Goal: Find specific page/section: Find specific page/section

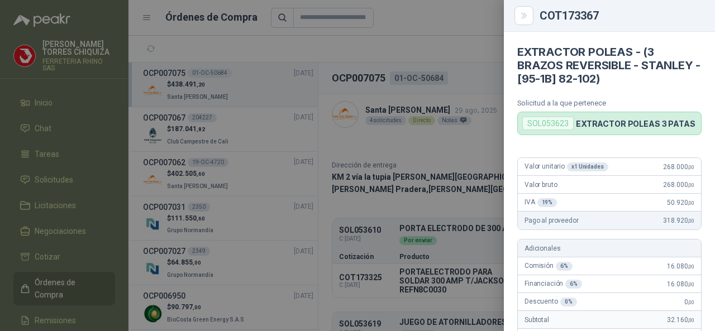
scroll to position [61, 0]
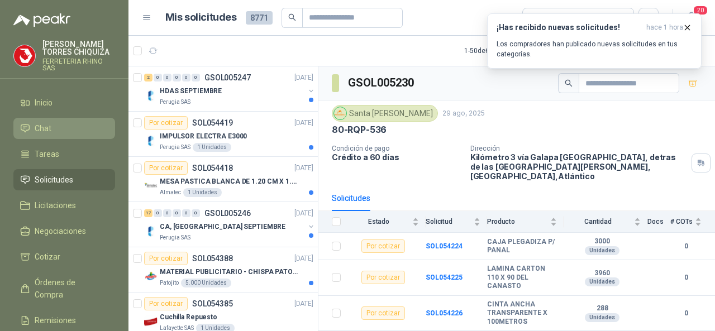
scroll to position [112, 0]
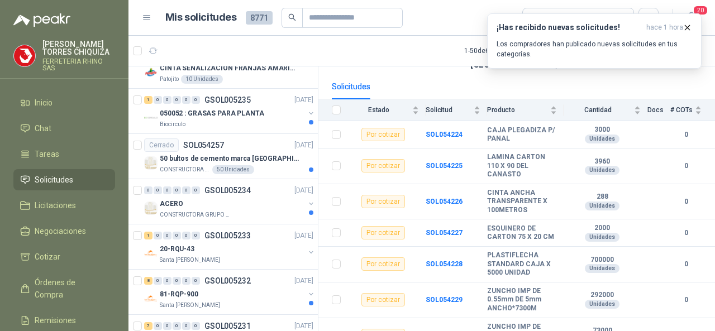
click at [75, 180] on li "Solicitudes" at bounding box center [64, 180] width 88 height 12
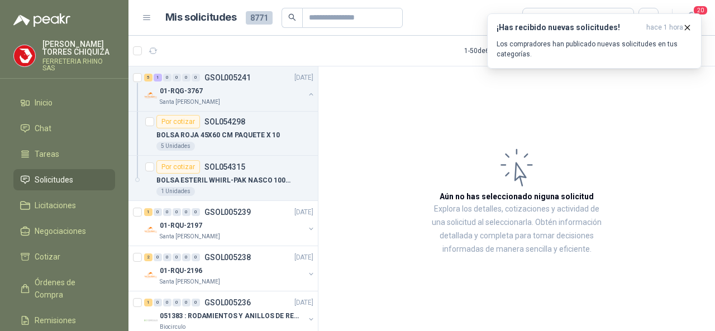
scroll to position [1229, 0]
